Goal: Obtain resource: Download file/media

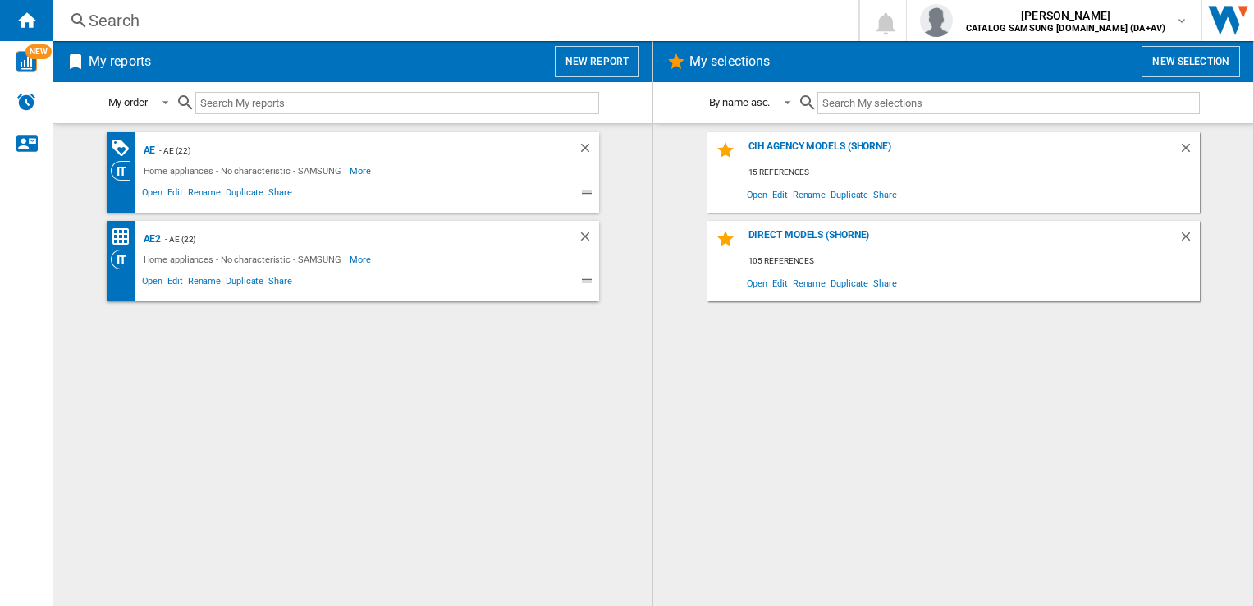
click at [602, 57] on button "New report" at bounding box center [597, 61] width 85 height 31
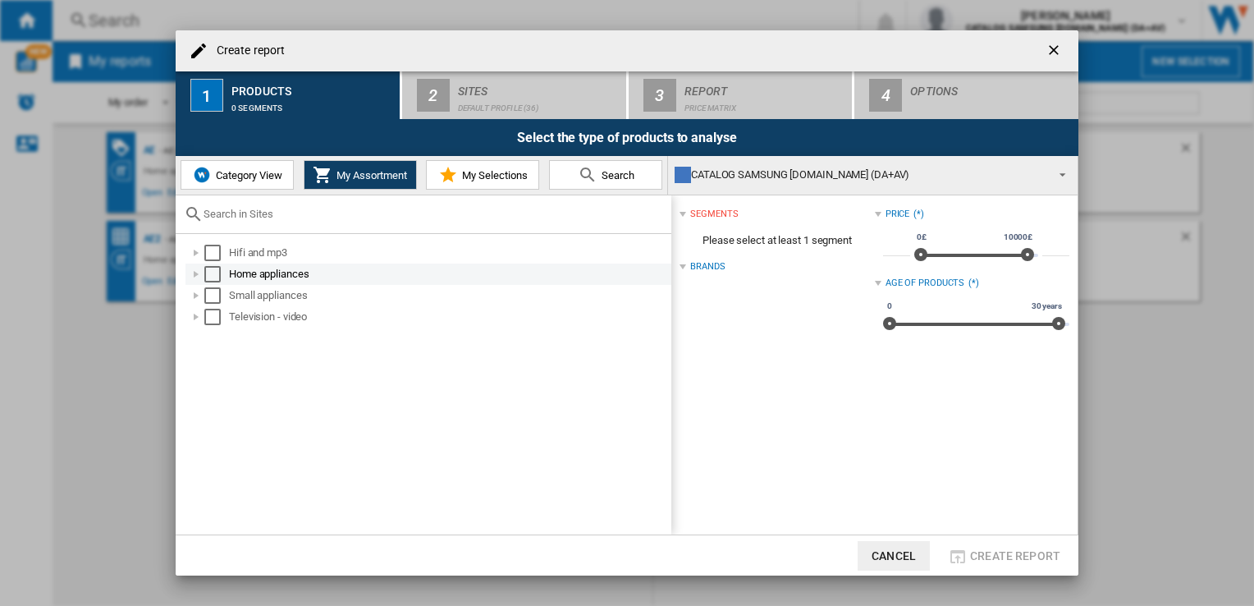
click at [216, 274] on div "Select" at bounding box center [212, 274] width 16 height 16
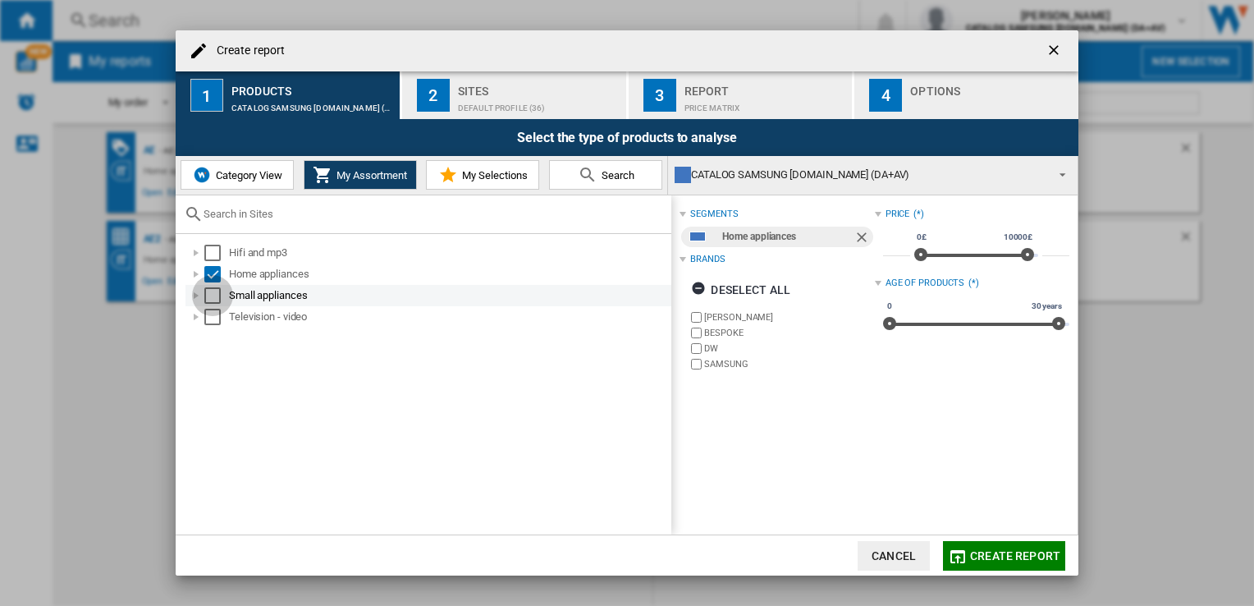
click at [211, 294] on div "Select" at bounding box center [212, 295] width 16 height 16
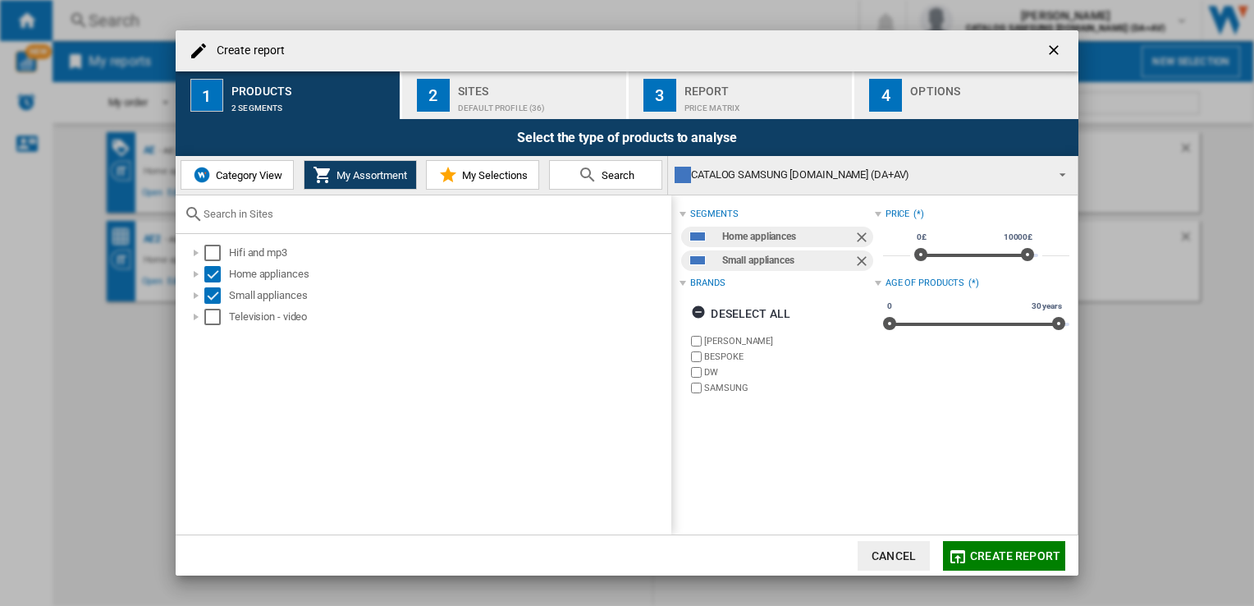
click at [985, 554] on span "Create report" at bounding box center [1015, 555] width 90 height 13
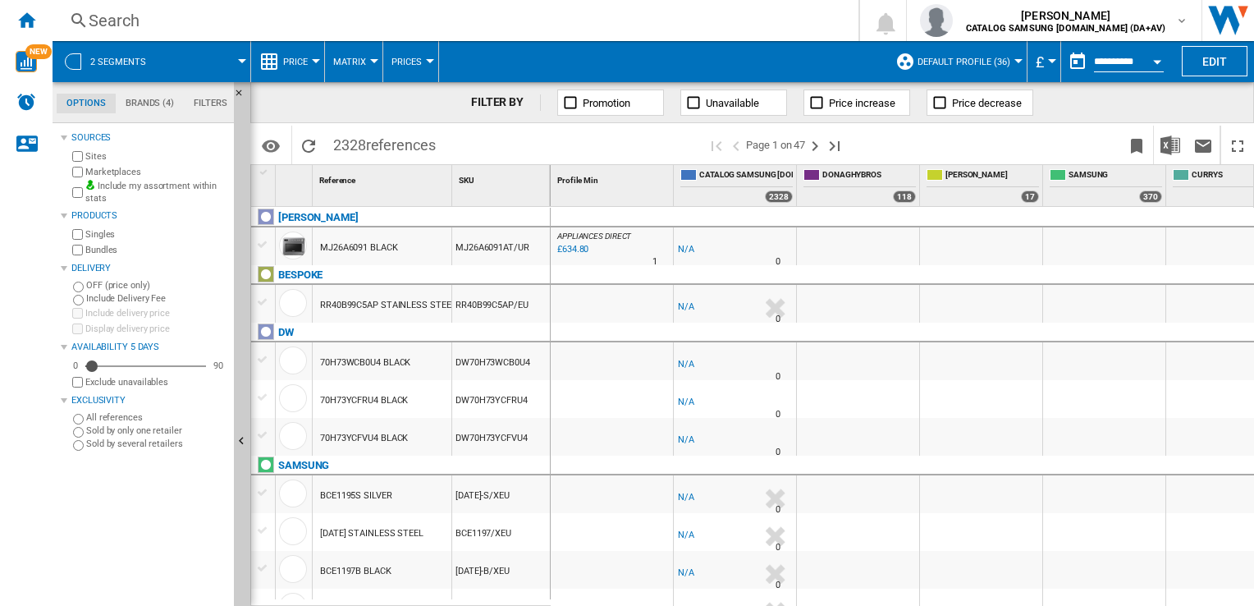
click at [312, 61] on div at bounding box center [316, 61] width 8 height 4
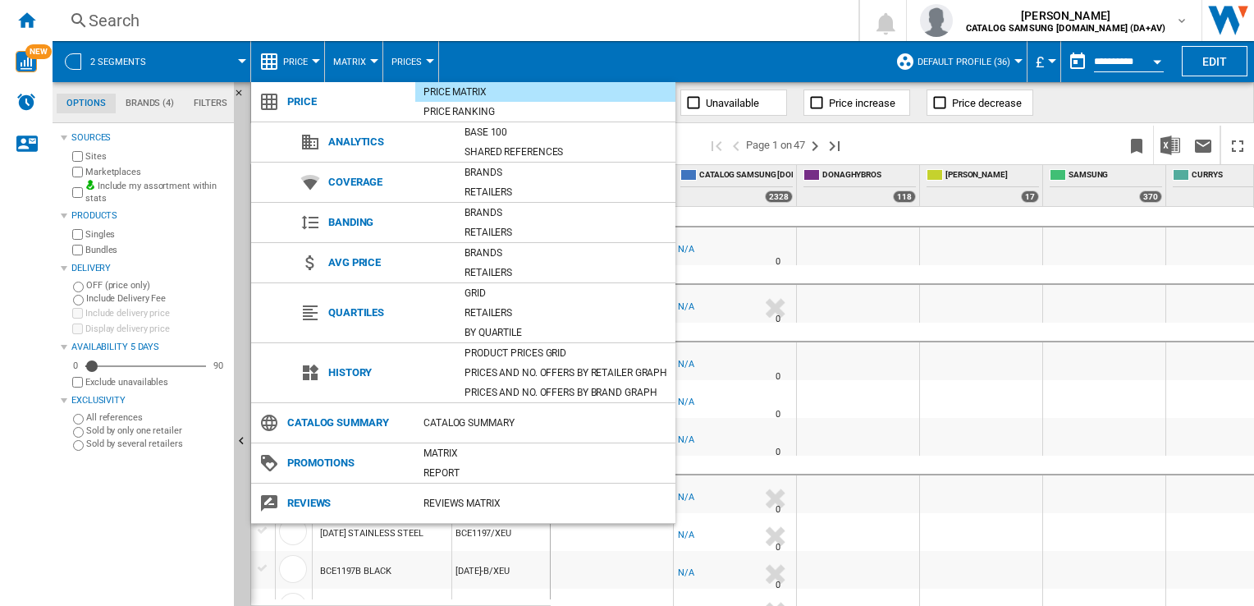
click at [1175, 147] on md-backdrop at bounding box center [627, 303] width 1254 height 606
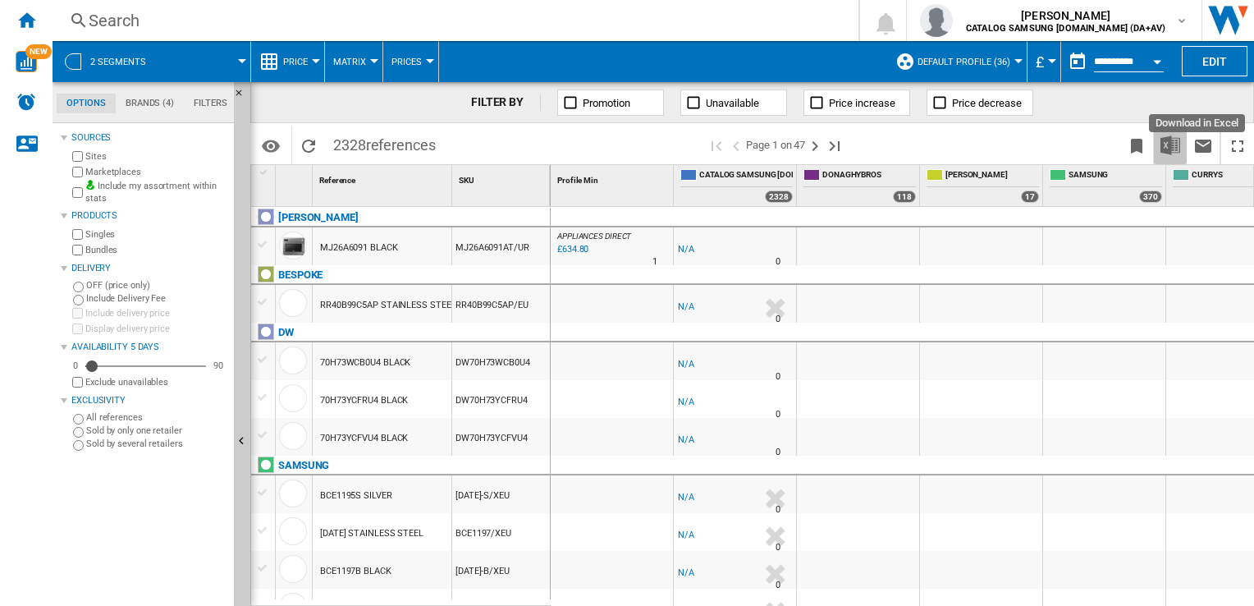
click at [1168, 149] on img "Download in Excel" at bounding box center [1170, 145] width 20 height 20
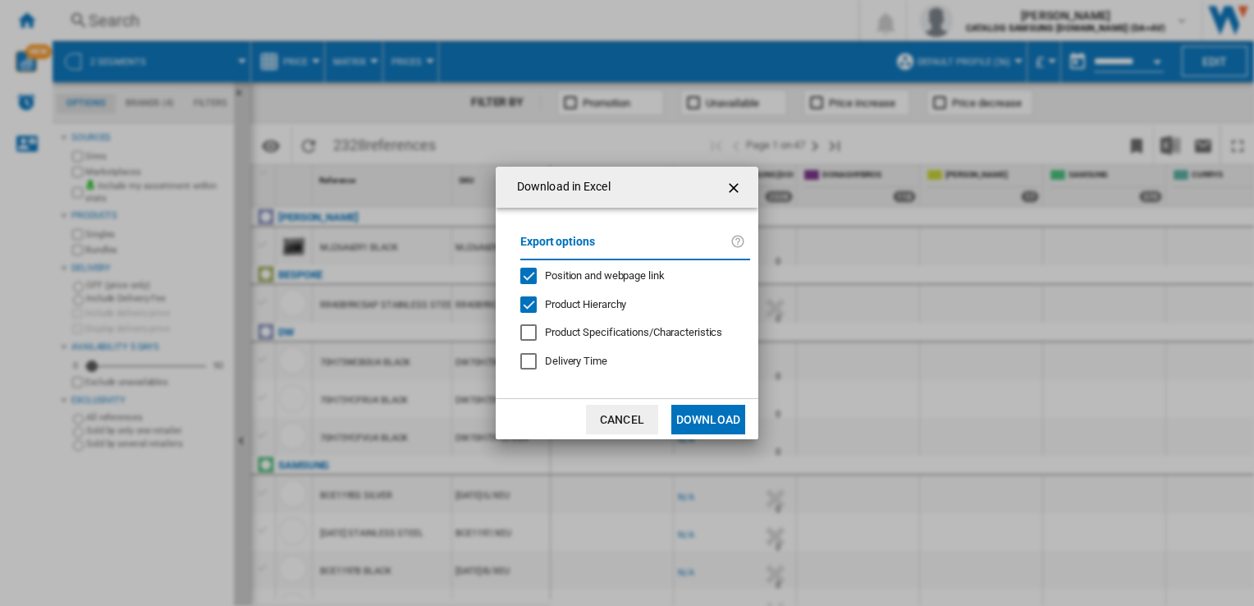
click at [700, 419] on button "Download" at bounding box center [708, 419] width 74 height 30
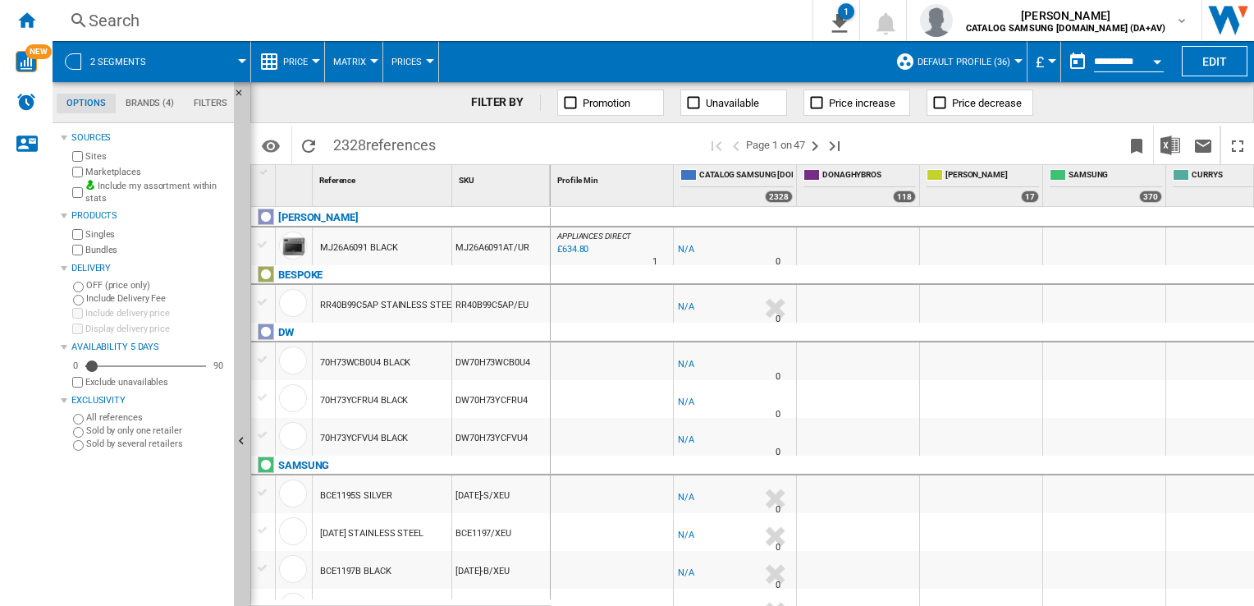
click at [309, 61] on button "Price" at bounding box center [299, 61] width 33 height 41
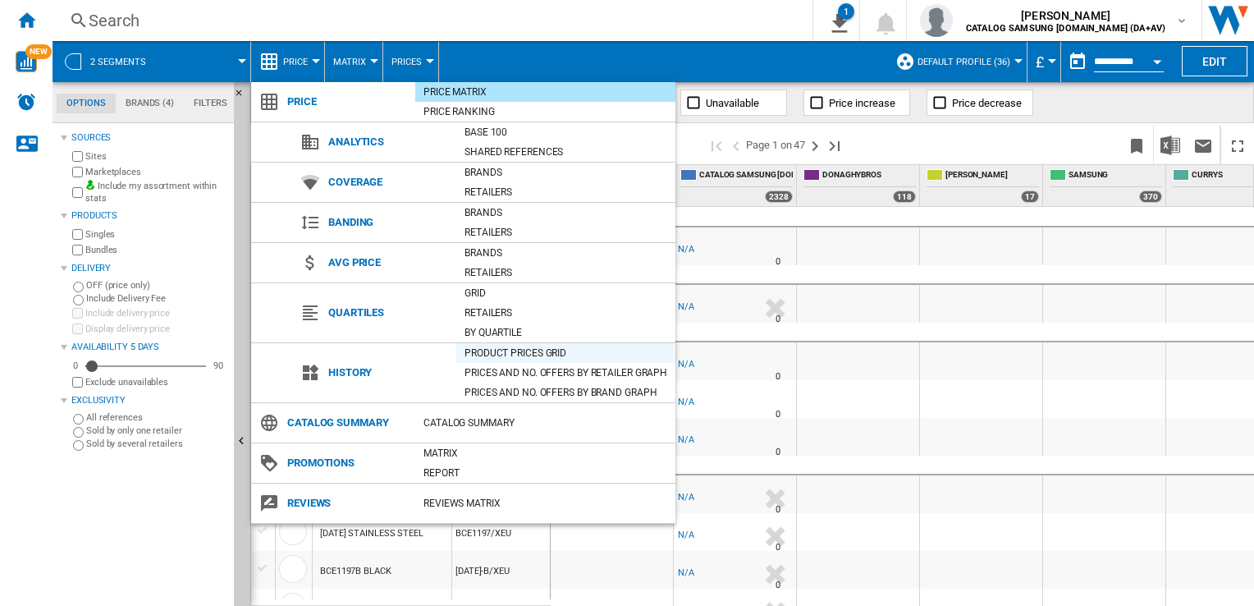
click at [511, 346] on div "Product prices grid" at bounding box center [565, 353] width 219 height 16
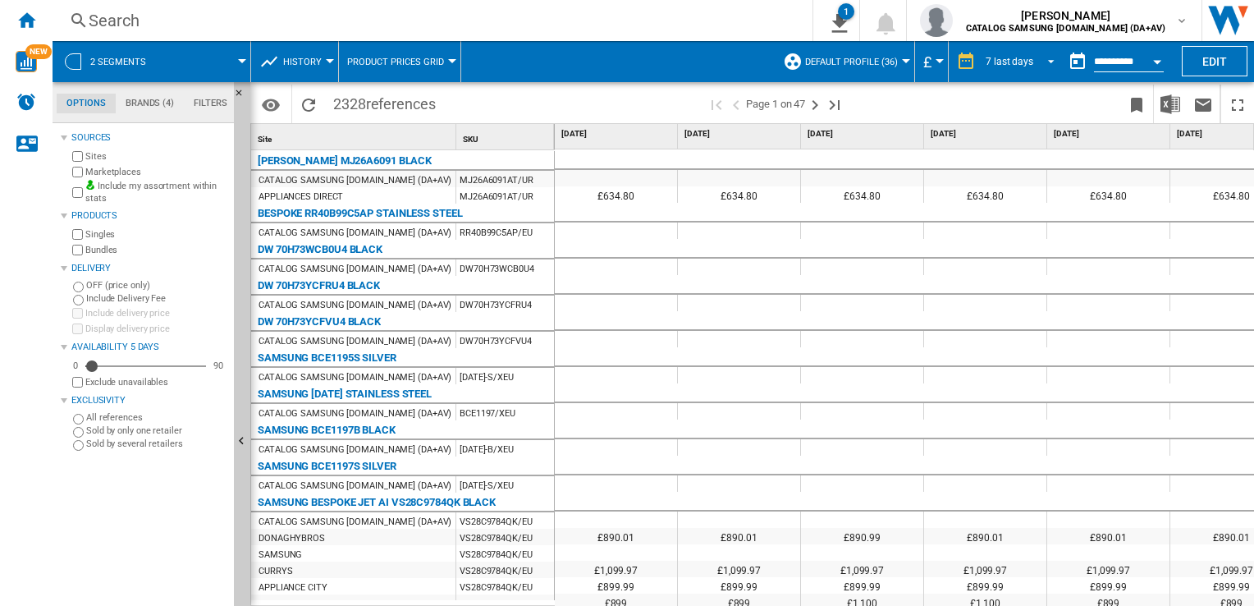
click at [1047, 57] on span "REPORTS.WIZARD.STEPS.REPORT.STEPS.REPORT_OPTIONS.PERIOD: 7 last days" at bounding box center [1046, 60] width 20 height 15
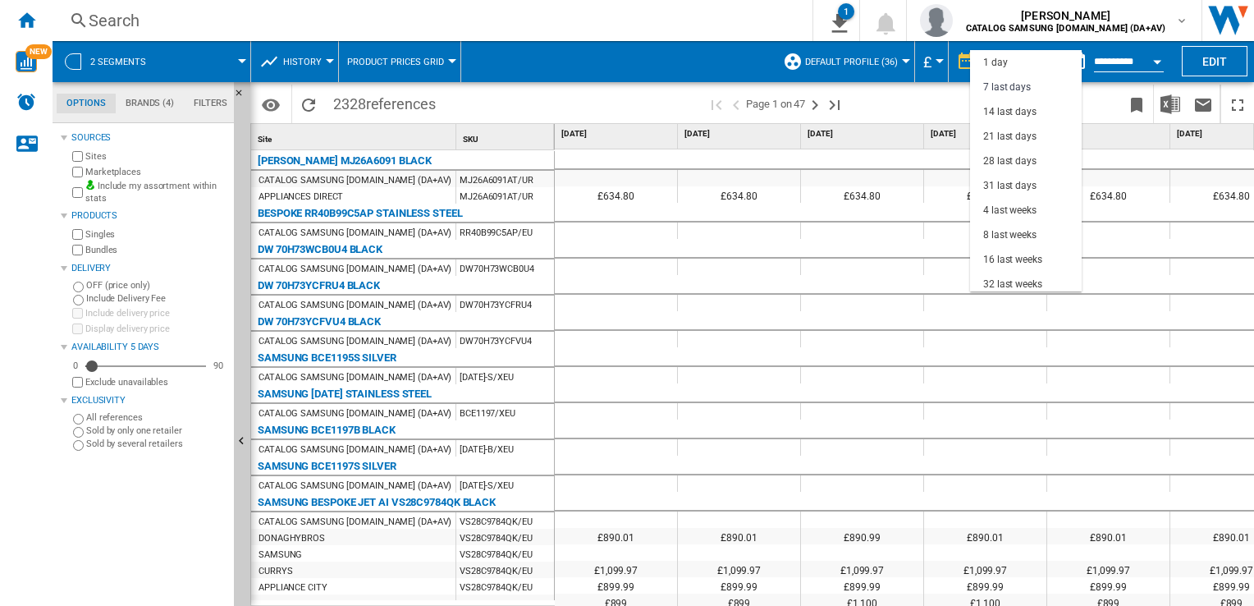
scroll to position [24, 0]
click at [1011, 138] on div "28 last days" at bounding box center [1009, 137] width 53 height 14
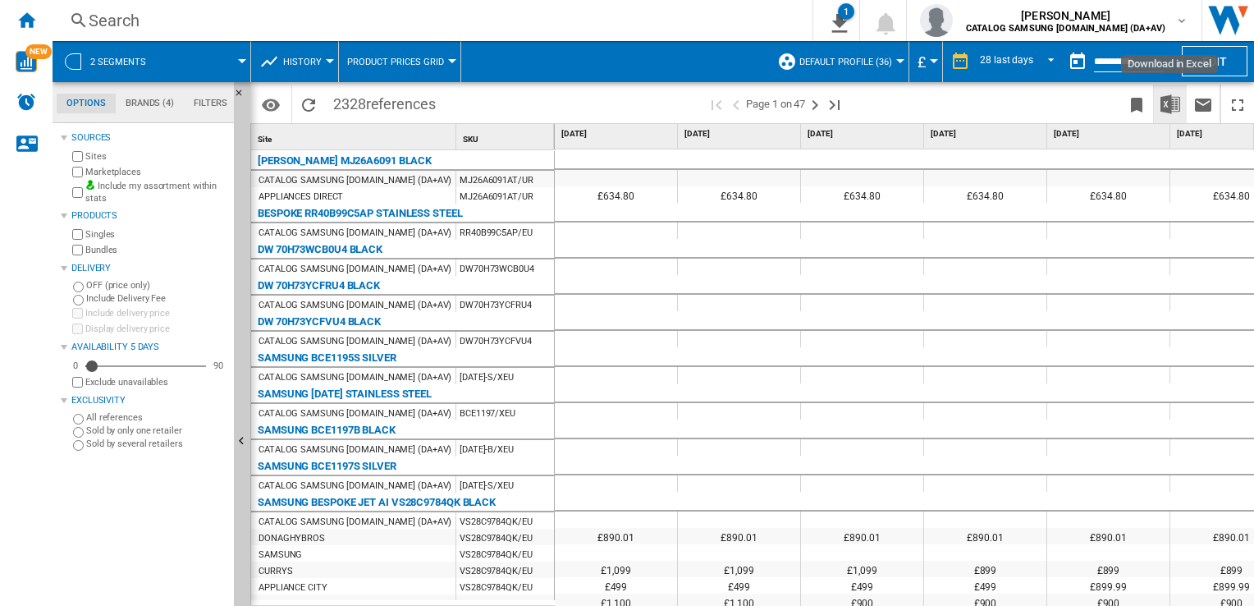
click at [1172, 102] on img "Download in Excel" at bounding box center [1170, 104] width 20 height 20
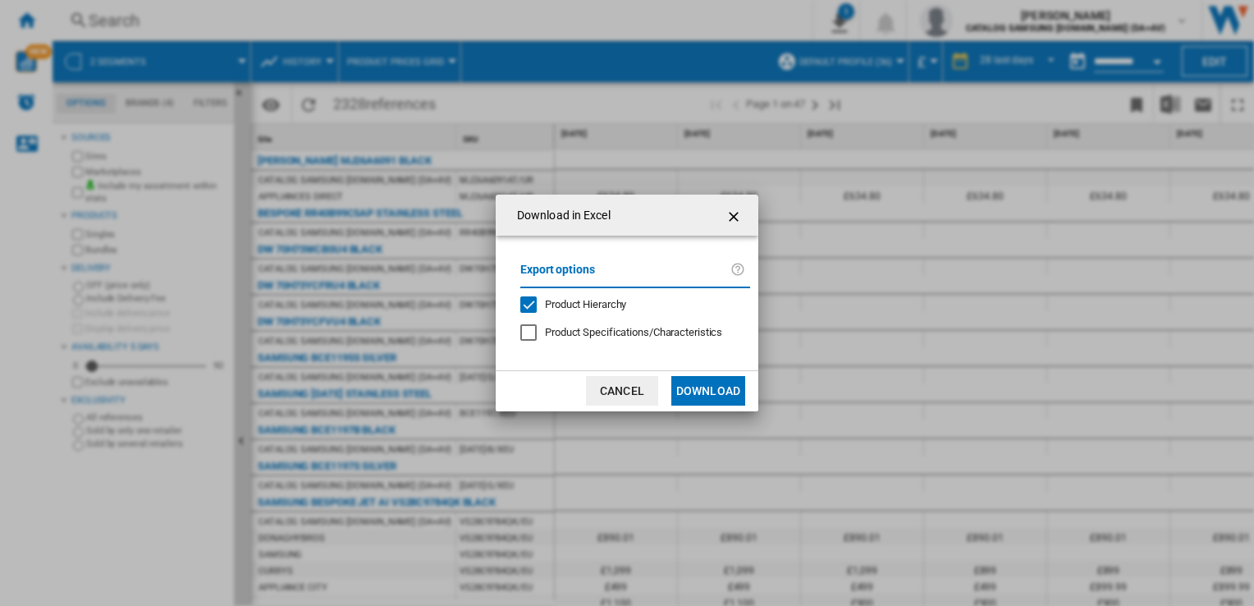
click at [711, 392] on button "Download" at bounding box center [708, 391] width 74 height 30
